Goal: Find contact information: Find contact information

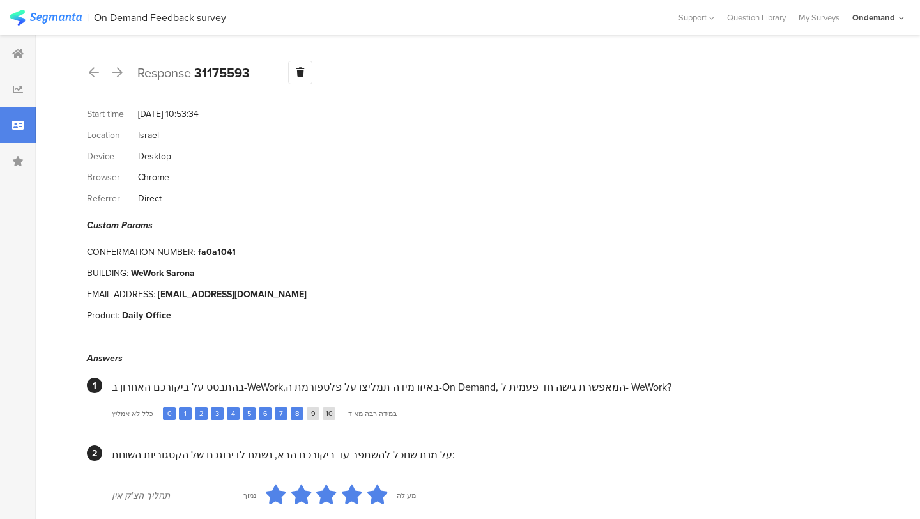
click at [212, 287] on div "[EMAIL_ADDRESS][DOMAIN_NAME]" at bounding box center [232, 293] width 149 height 13
copy div "[EMAIL_ADDRESS][DOMAIN_NAME]"
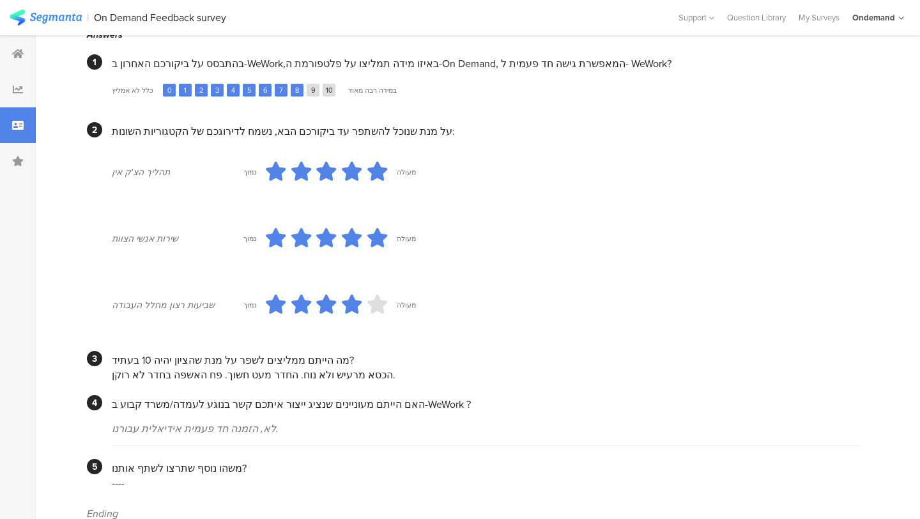
scroll to position [321, 0]
